Goal: Information Seeking & Learning: Check status

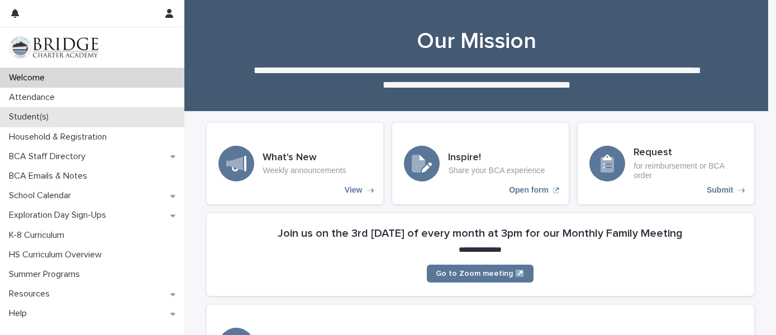
click at [64, 110] on div "Student(s)" at bounding box center [92, 117] width 184 height 20
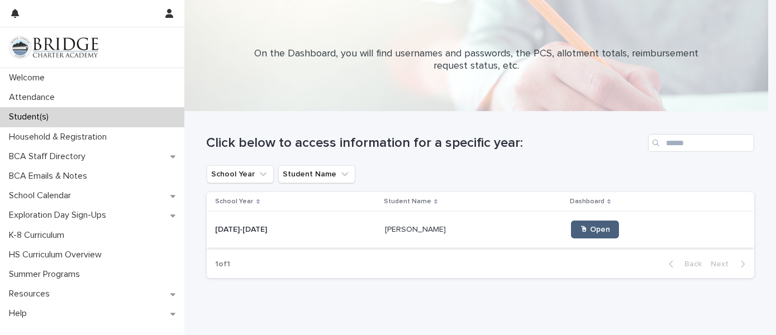
click at [580, 229] on span "🖱 Open" at bounding box center [595, 230] width 30 height 8
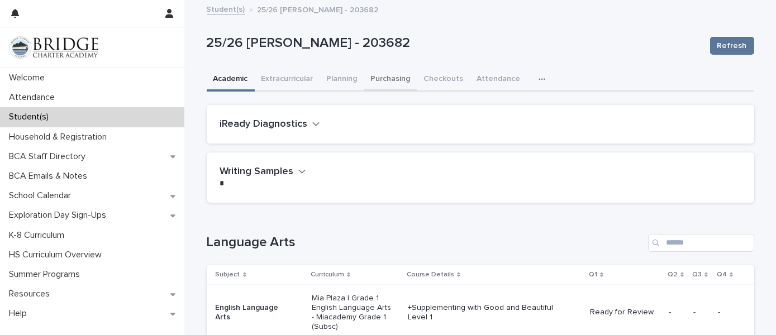
click at [384, 73] on button "Purchasing" at bounding box center [390, 79] width 53 height 23
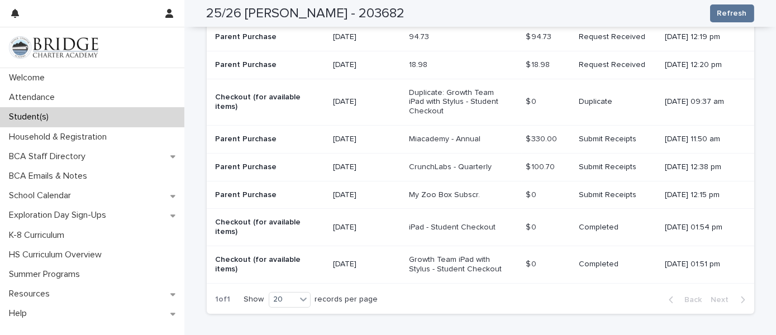
scroll to position [411, 0]
click at [437, 196] on p "My Zoo Box Subscr." at bounding box center [455, 197] width 93 height 10
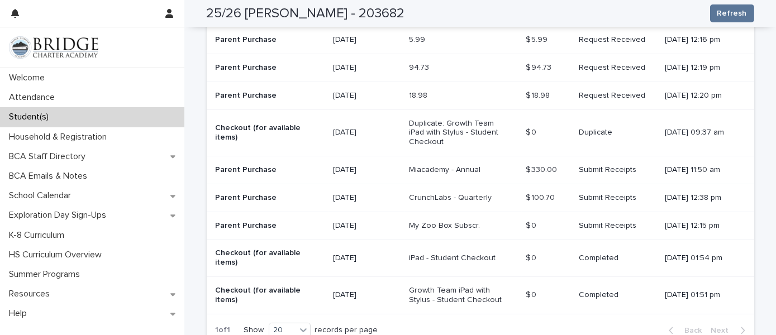
scroll to position [385, 0]
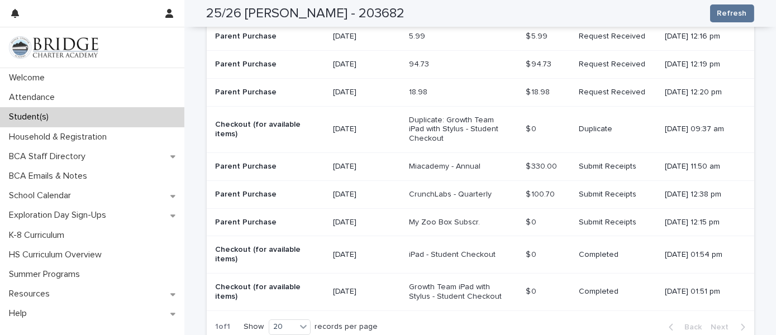
click at [529, 226] on div "$ 0 $ 0" at bounding box center [549, 223] width 44 height 18
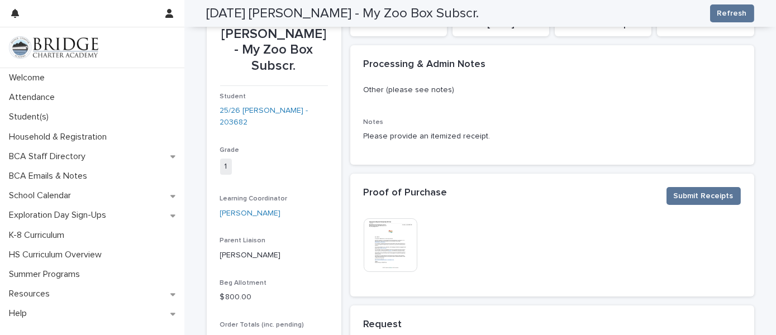
scroll to position [59, 0]
click at [377, 235] on img at bounding box center [391, 244] width 54 height 54
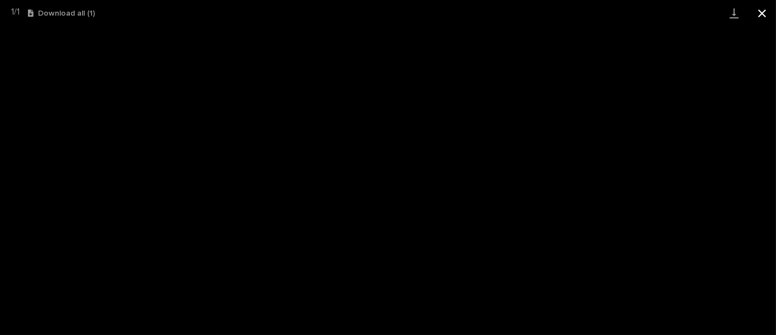
click at [769, 13] on button "Close gallery" at bounding box center [763, 13] width 28 height 26
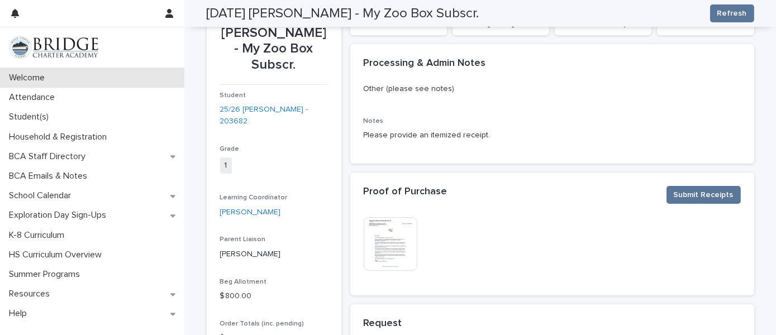
click at [73, 68] on div "Welcome" at bounding box center [92, 78] width 184 height 20
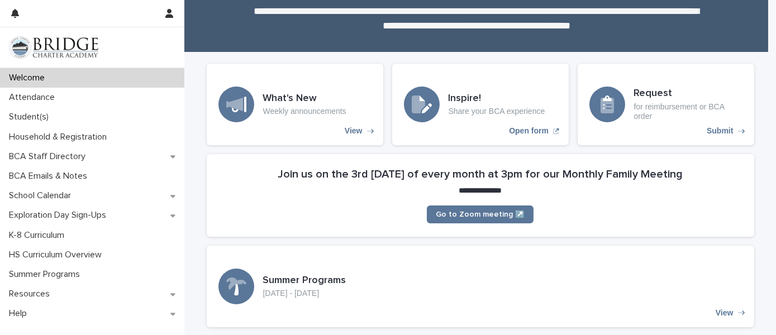
scroll to position [171, 0]
